Goal: Information Seeking & Learning: Learn about a topic

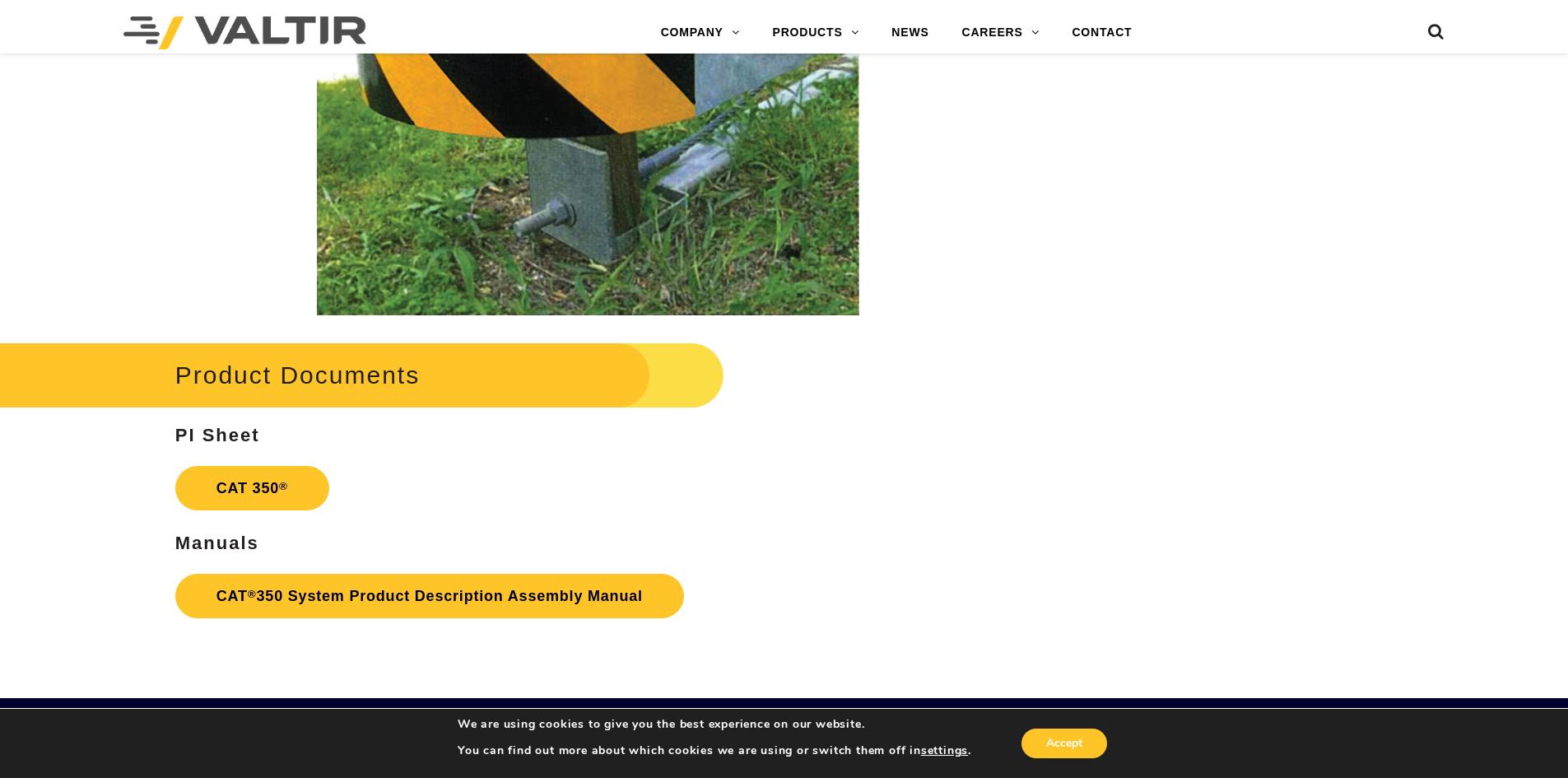
scroll to position [3127, 0]
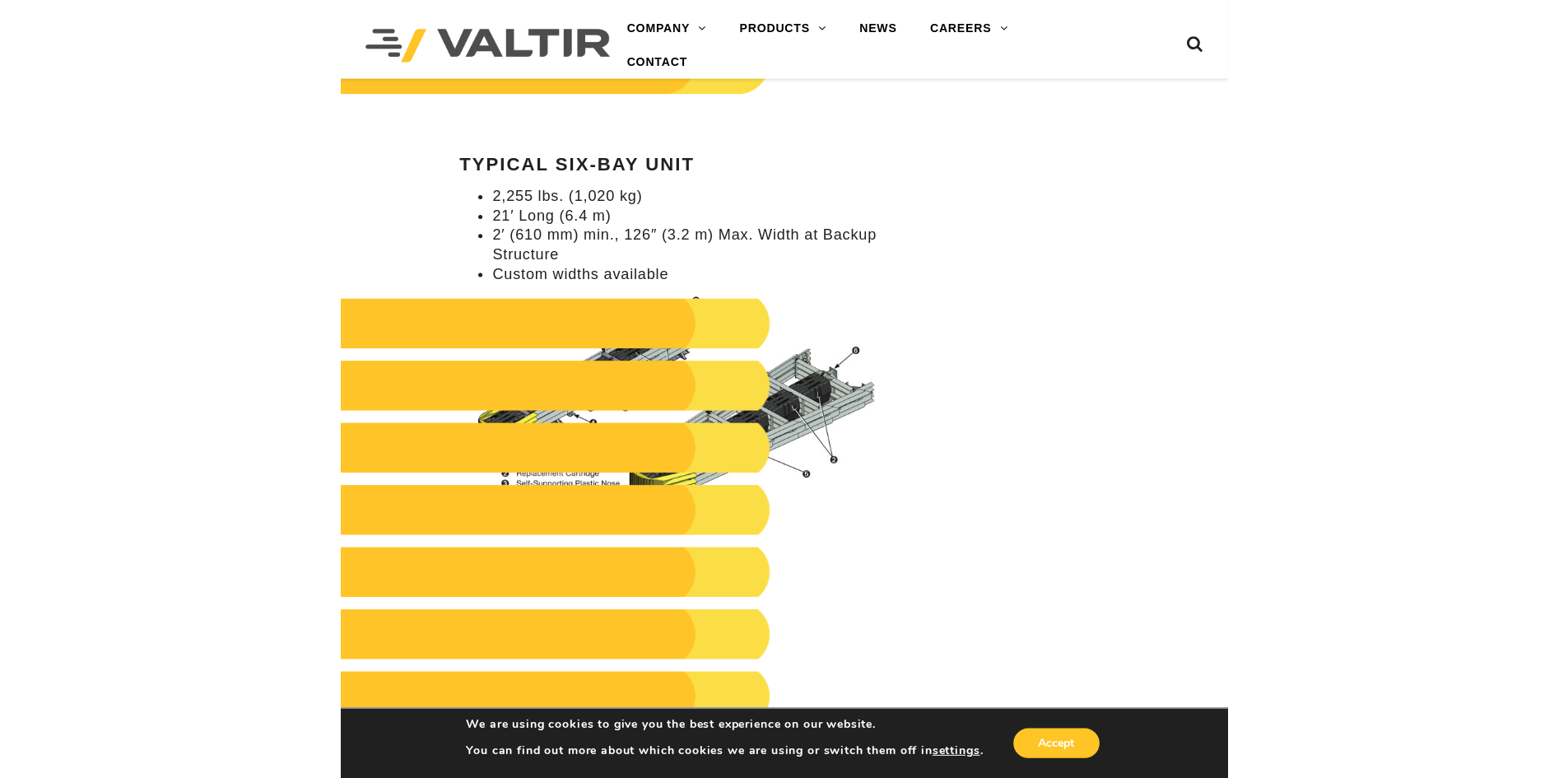
scroll to position [1646, 0]
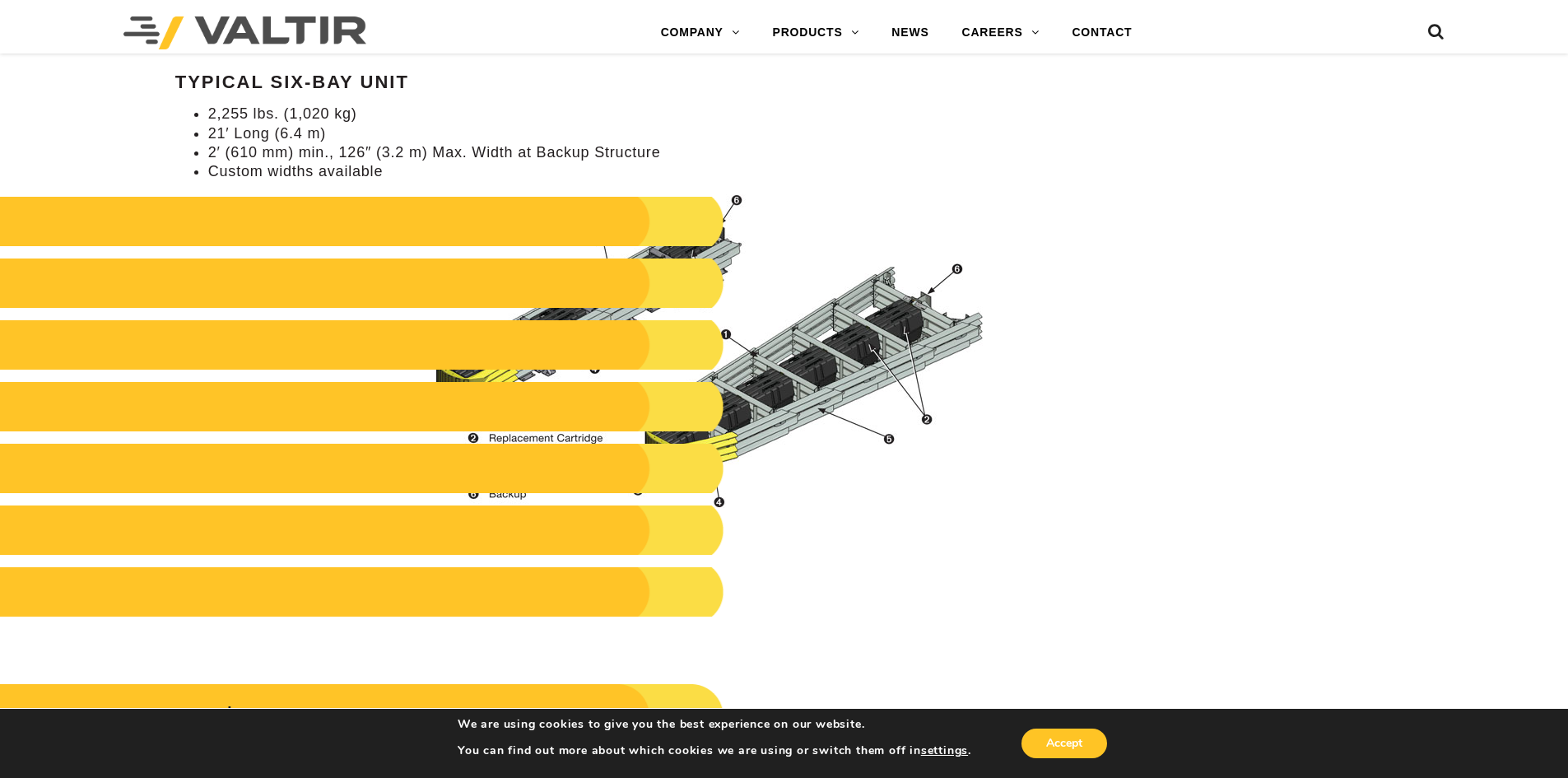
click at [880, 417] on div "**********" at bounding box center [588, 368] width 914 height 3700
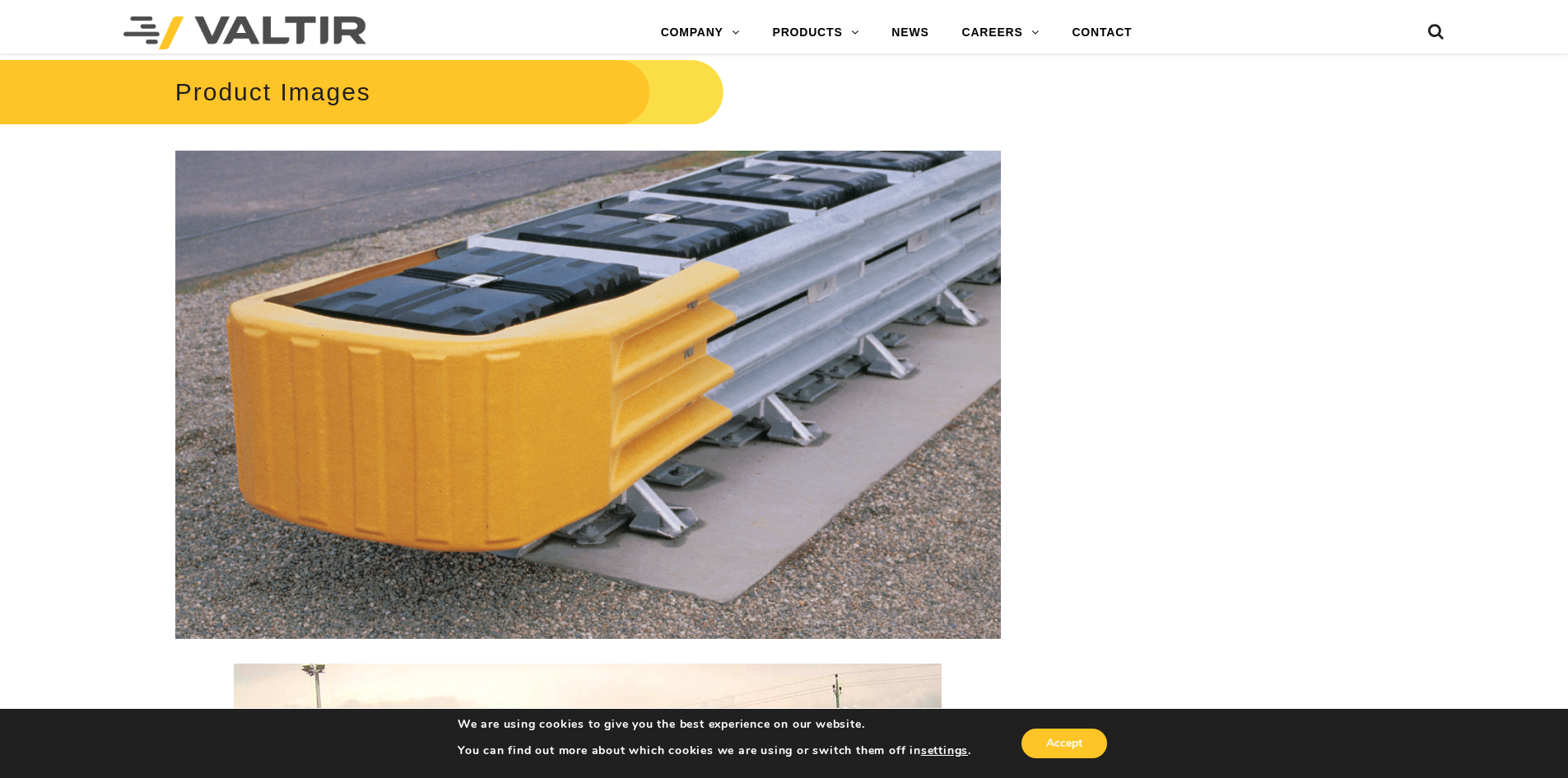
scroll to position [2386, 0]
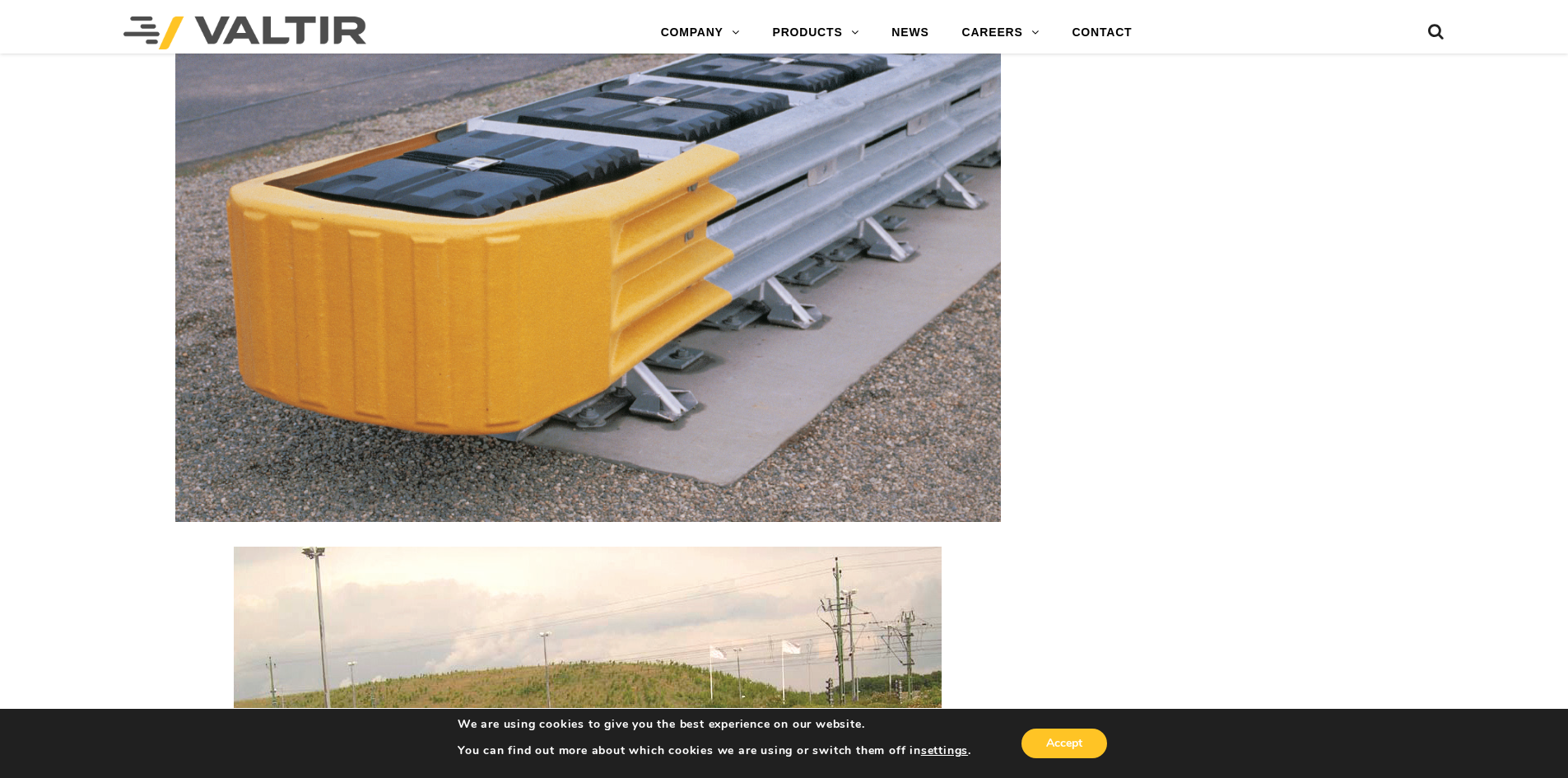
drag, startPoint x: 621, startPoint y: 282, endPoint x: 1139, endPoint y: 348, distance: 522.2
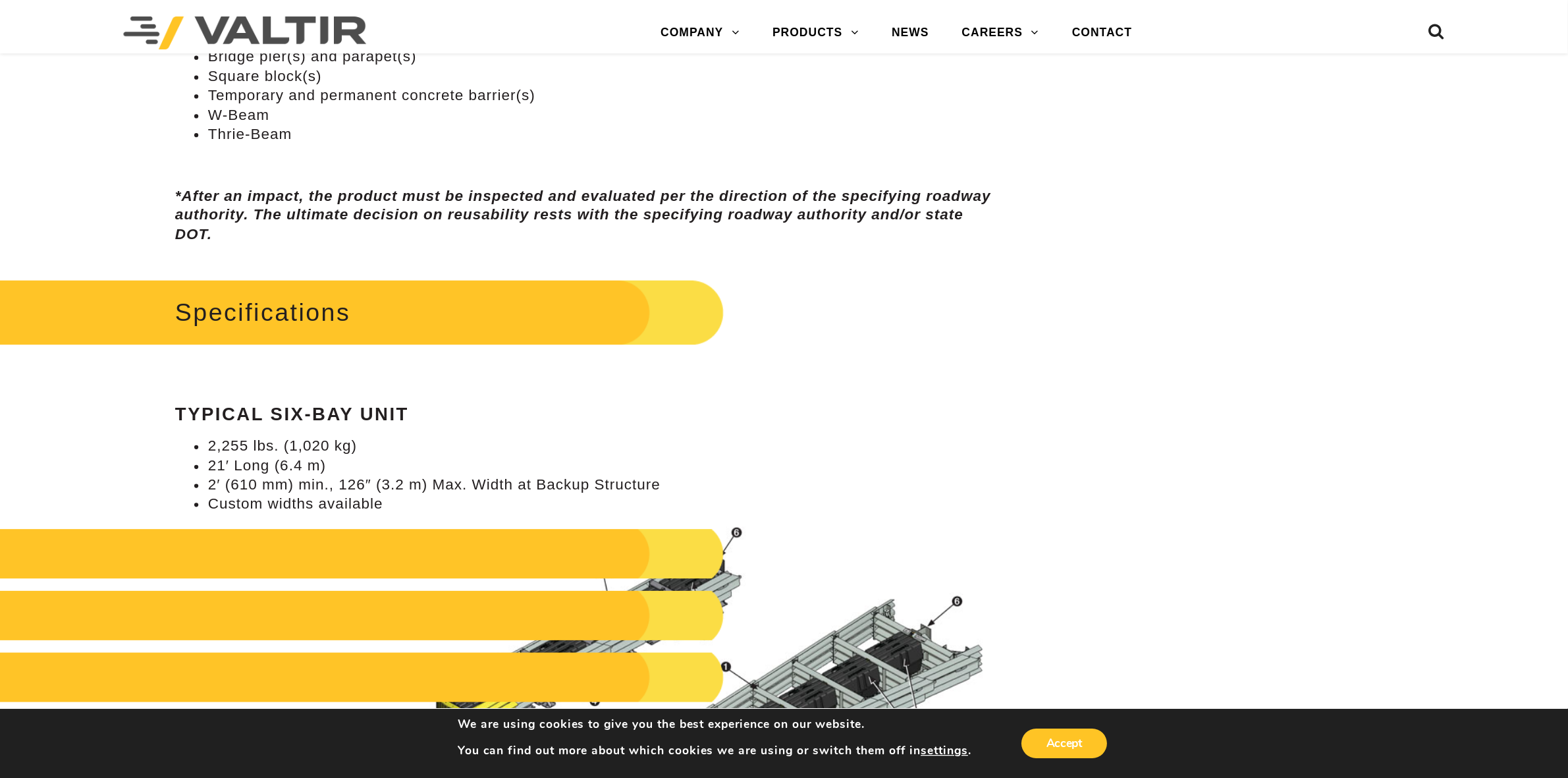
scroll to position [1186, 0]
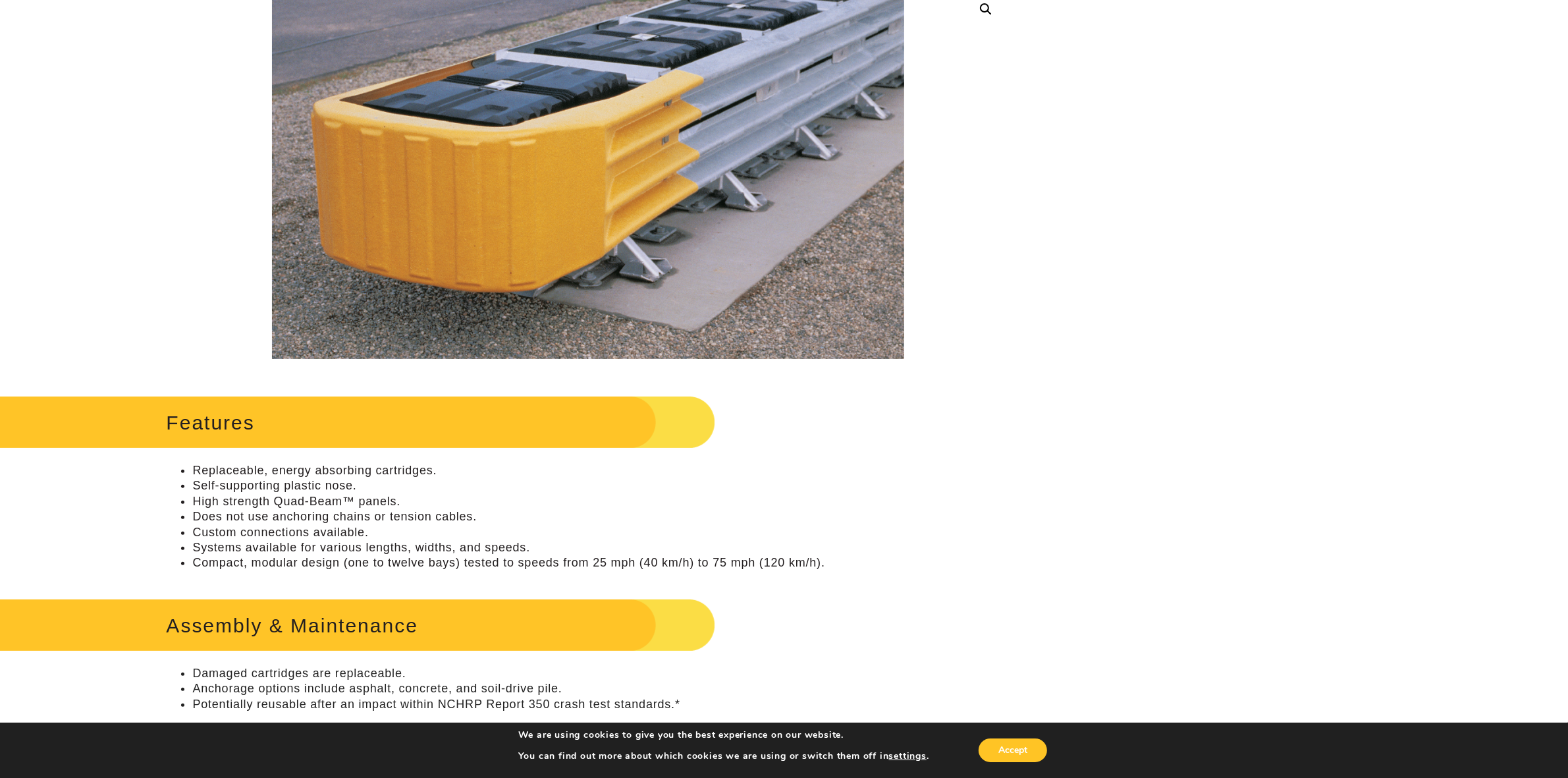
scroll to position [198, 0]
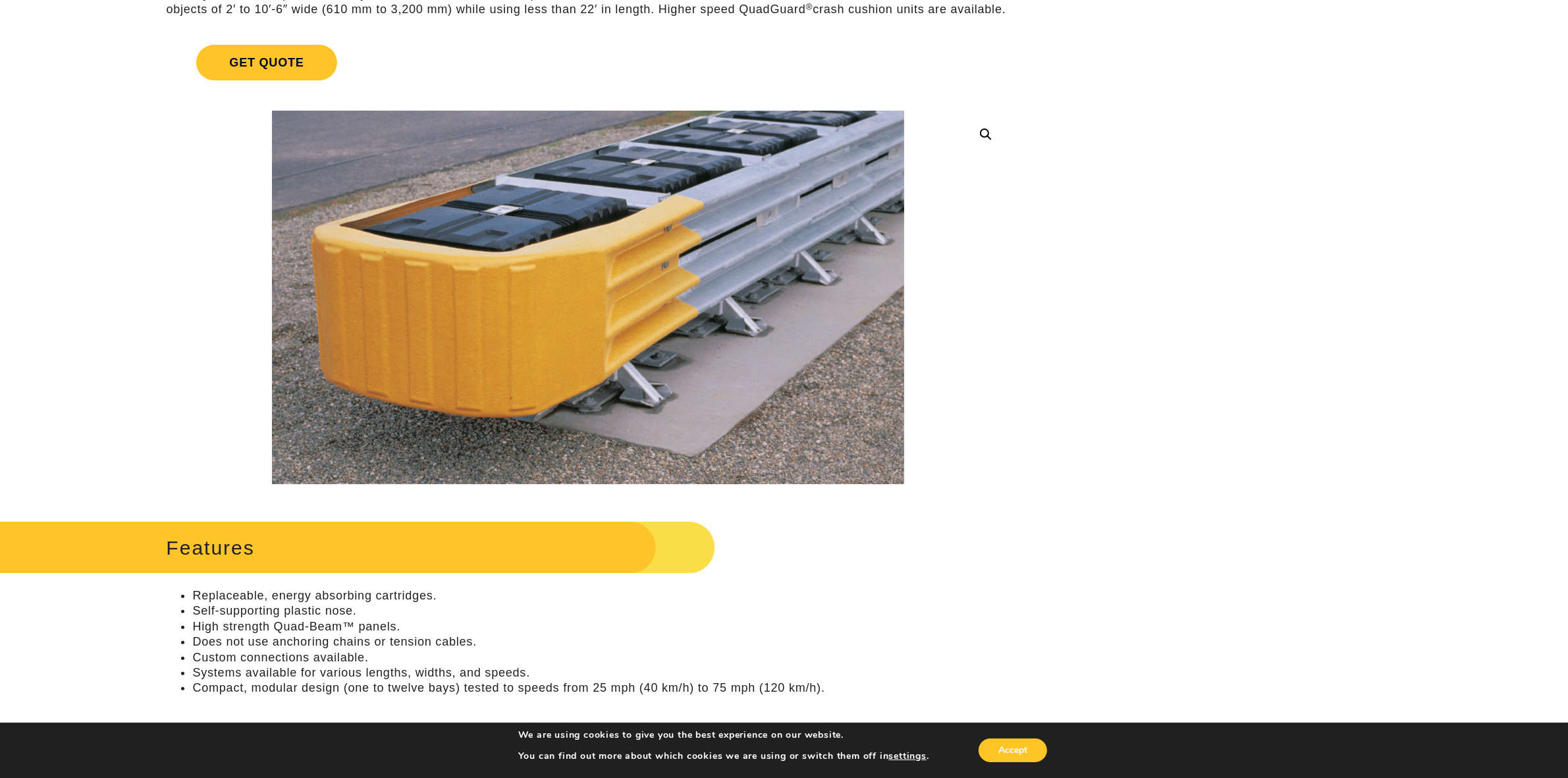
click at [547, 305] on img at bounding box center [588, 298] width 633 height 373
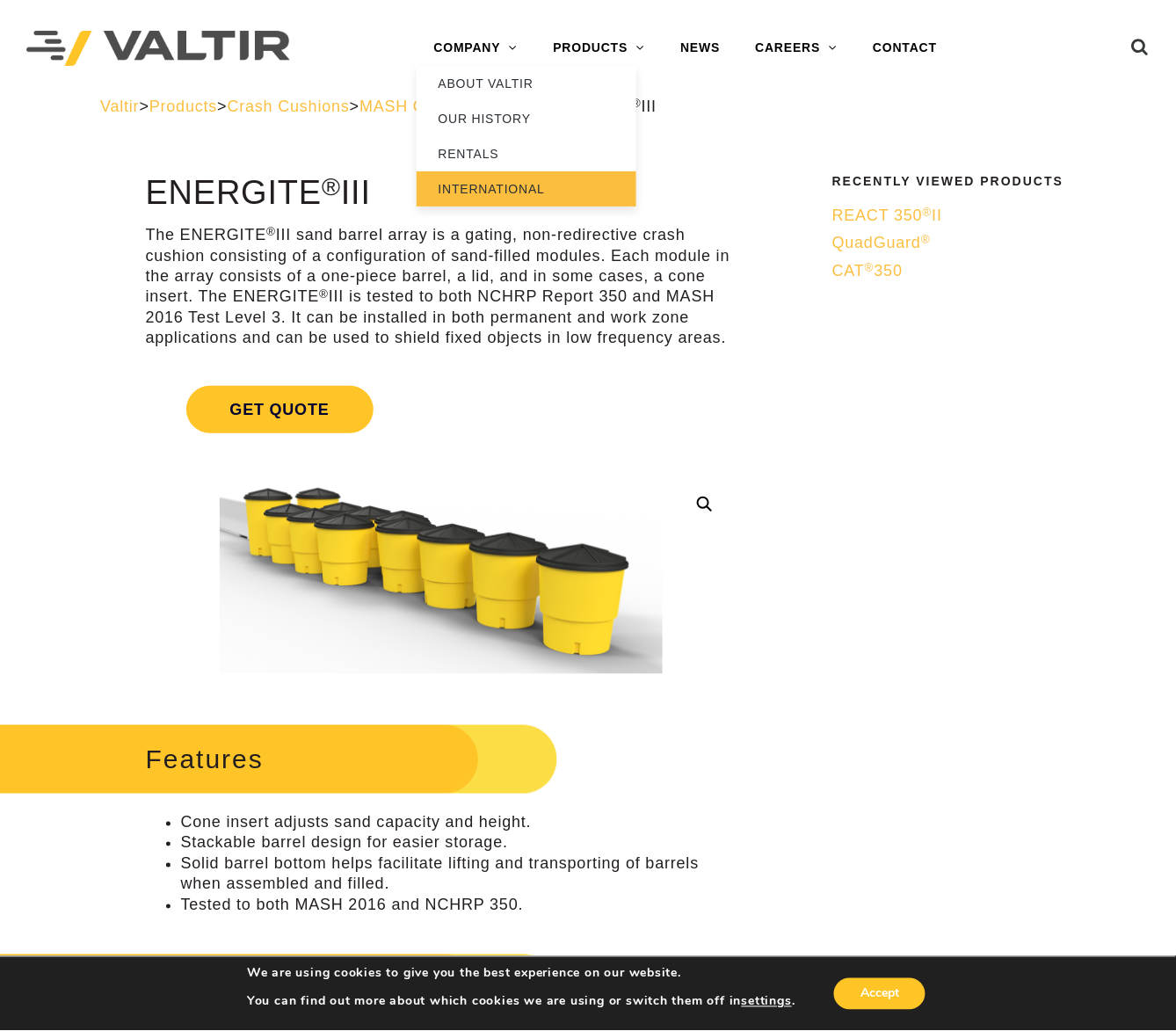
click at [451, 204] on link "INTERNATIONAL" at bounding box center [527, 188] width 220 height 35
